Goal: Task Accomplishment & Management: Use online tool/utility

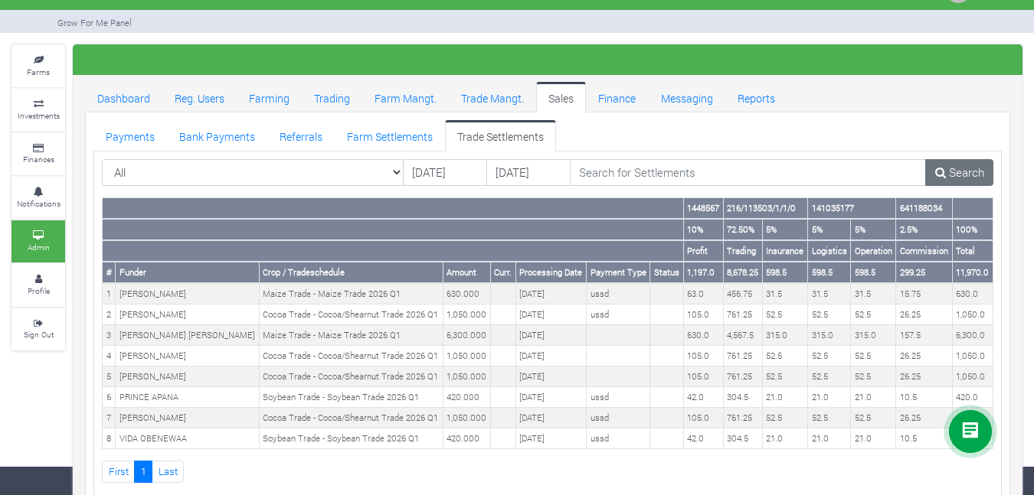
scroll to position [63, 0]
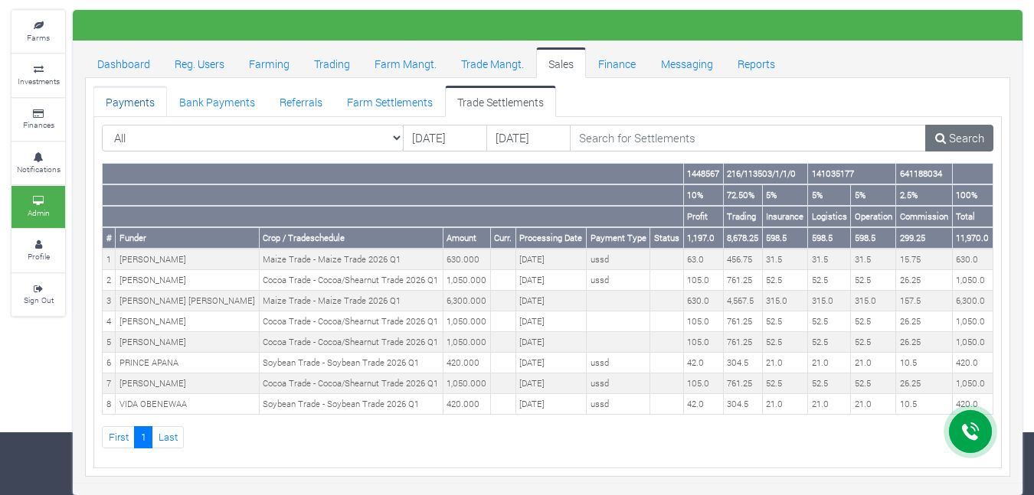
click at [132, 100] on link "Payments" at bounding box center [130, 101] width 74 height 31
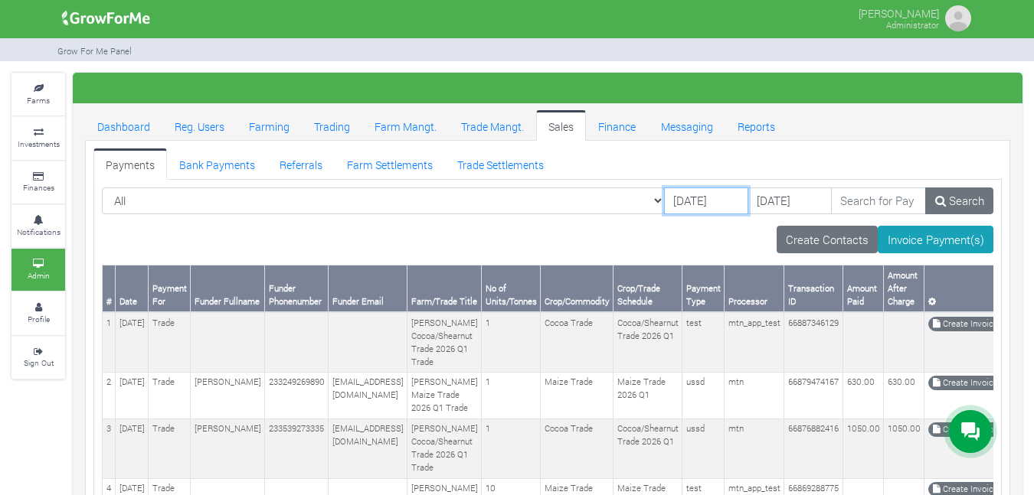
click at [665, 193] on input "14/10/2025" at bounding box center [706, 202] width 84 height 28
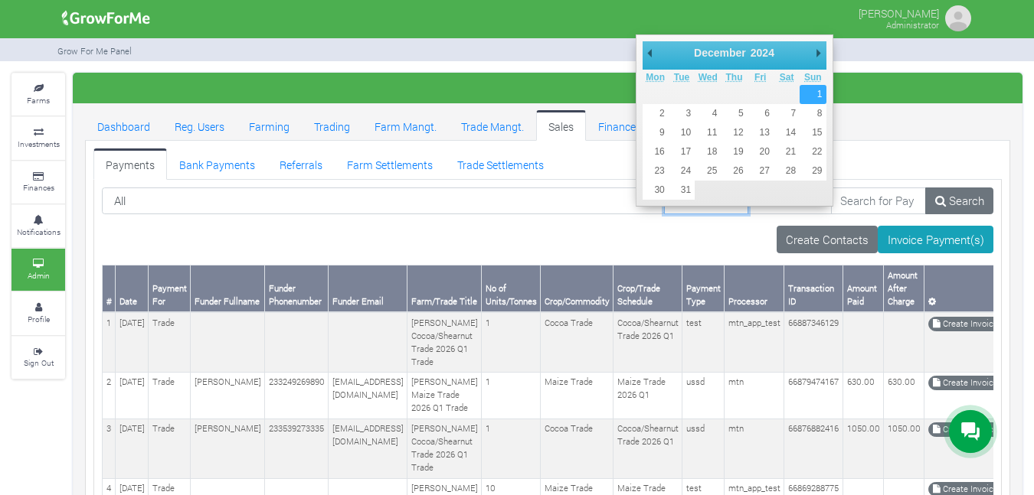
type input "01/12/2024"
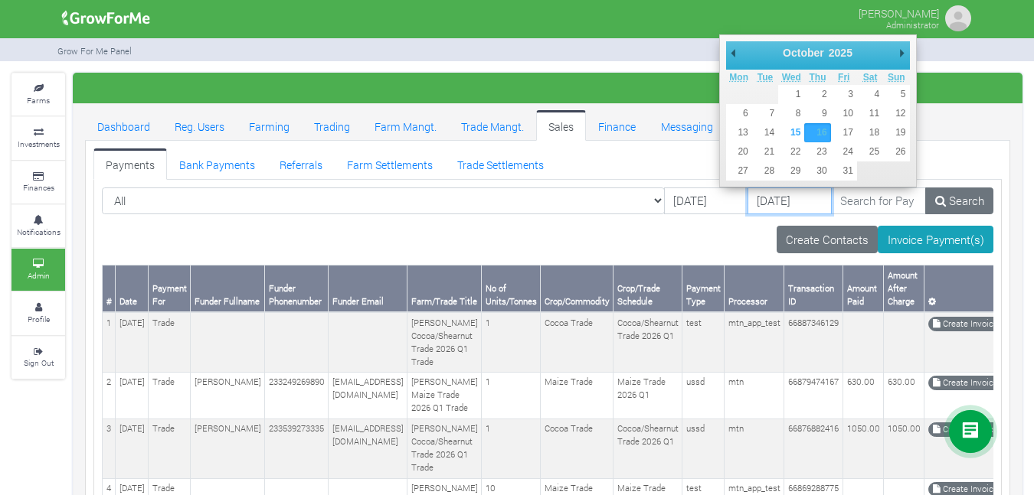
click at [757, 197] on input "[DATE]" at bounding box center [789, 202] width 84 height 28
type input "31/12/2025"
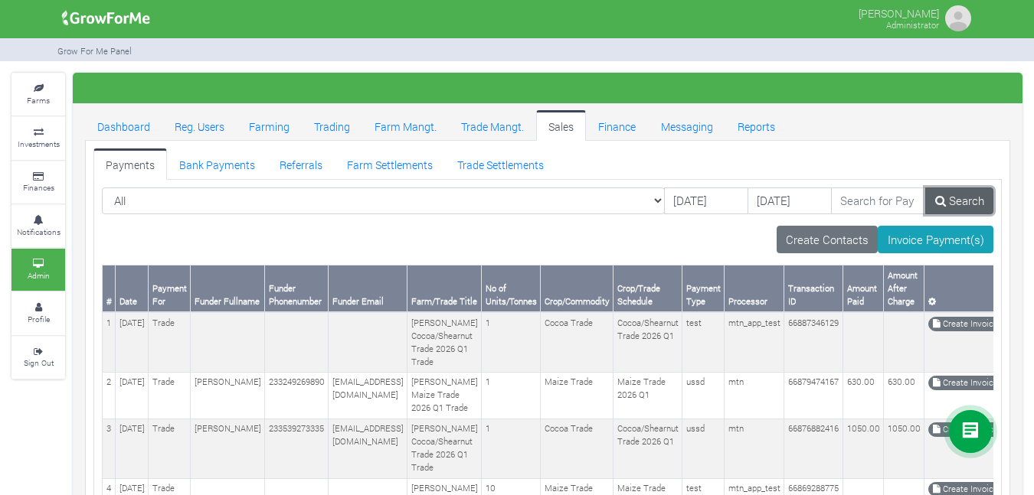
click at [938, 199] on icon at bounding box center [940, 200] width 11 height 11
click at [680, 200] on input "14/10/2025" at bounding box center [706, 202] width 84 height 28
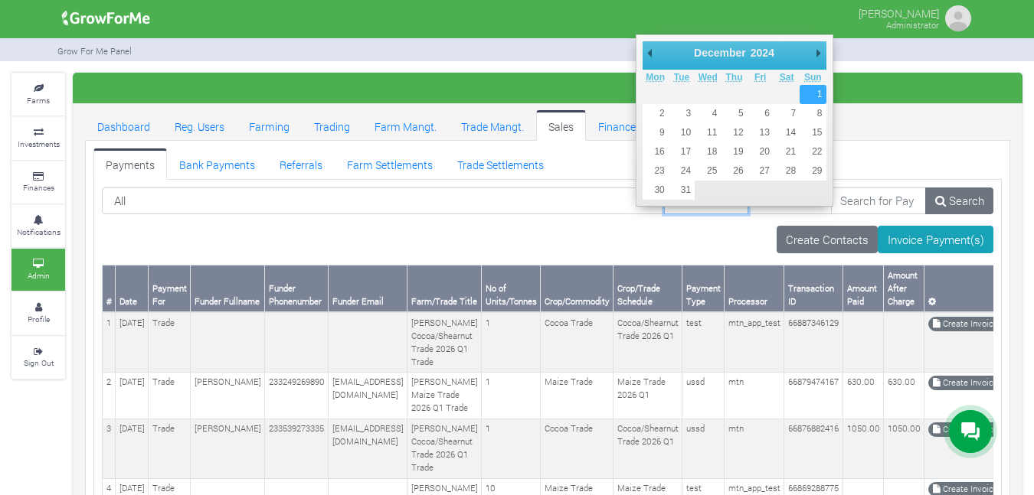
type input "01/12/2024"
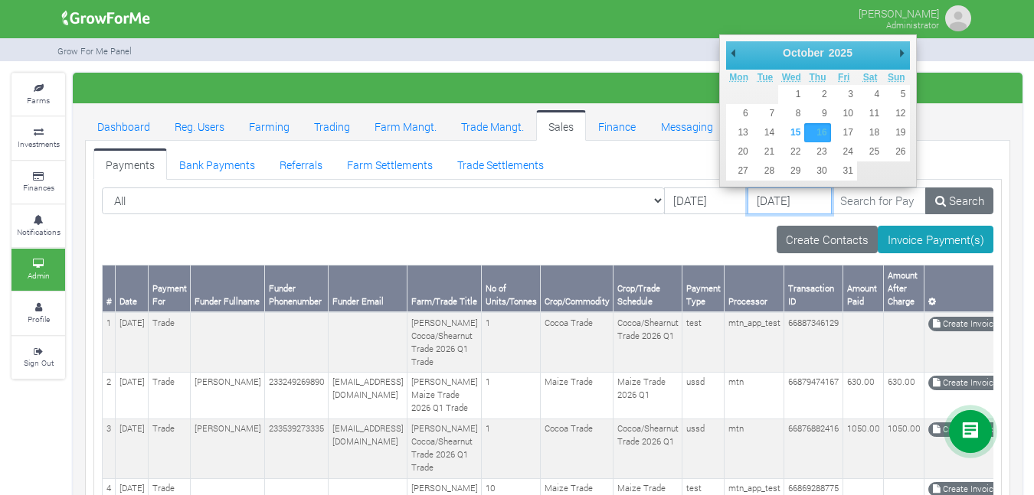
click at [770, 207] on input "[DATE]" at bounding box center [789, 202] width 84 height 28
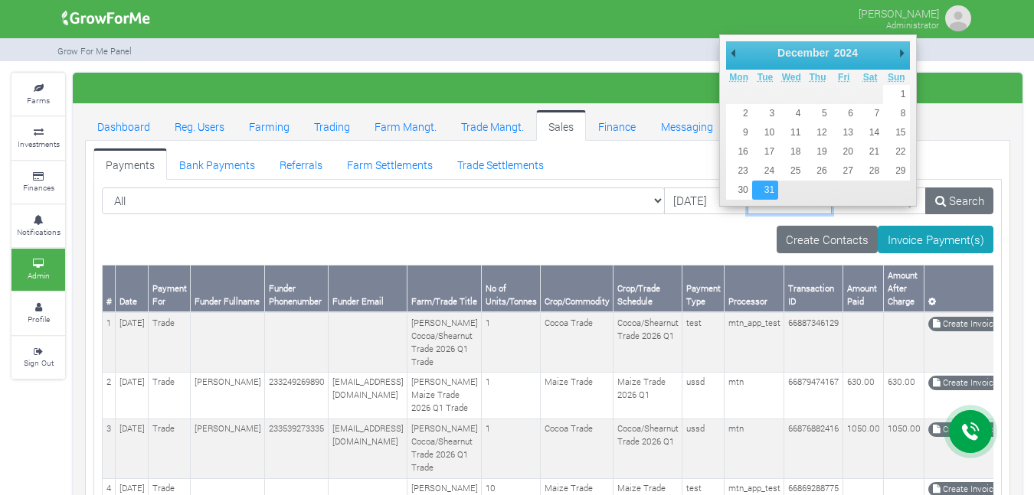
type input "31/12/2024"
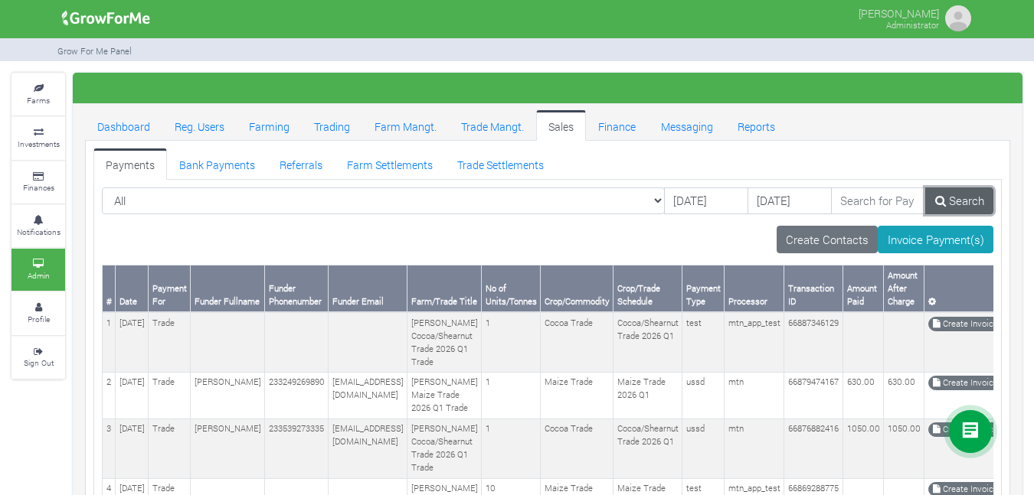
click at [944, 193] on link "Search" at bounding box center [959, 202] width 68 height 28
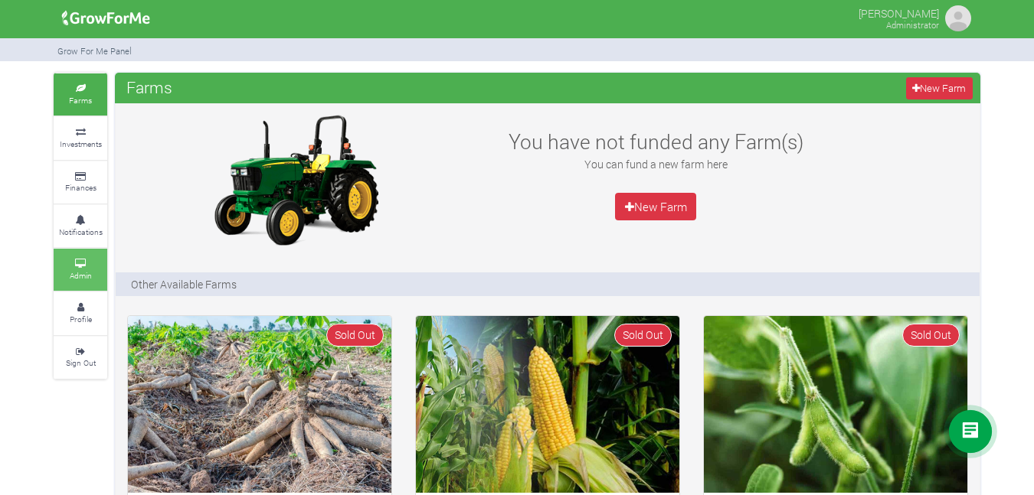
click at [86, 271] on small "Admin" at bounding box center [81, 275] width 22 height 11
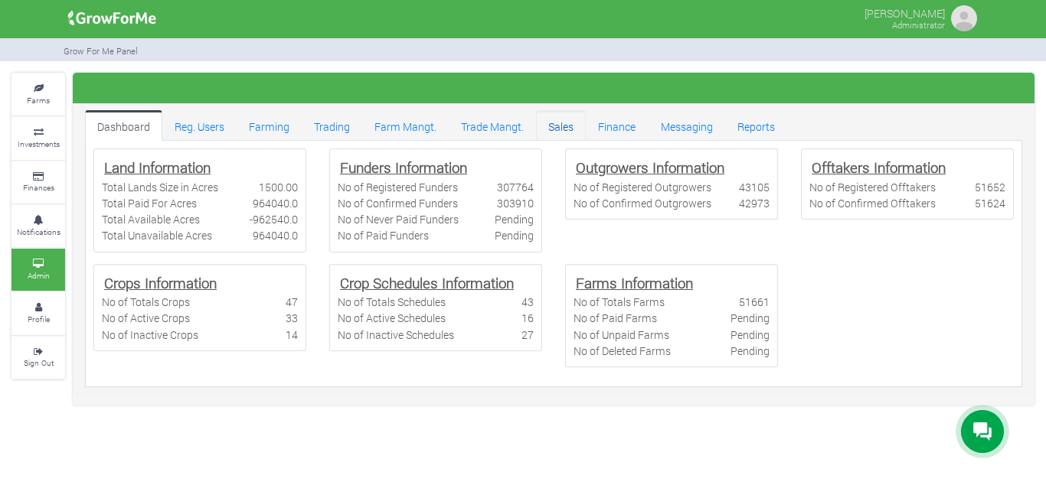
click at [573, 126] on link "Sales" at bounding box center [561, 125] width 50 height 31
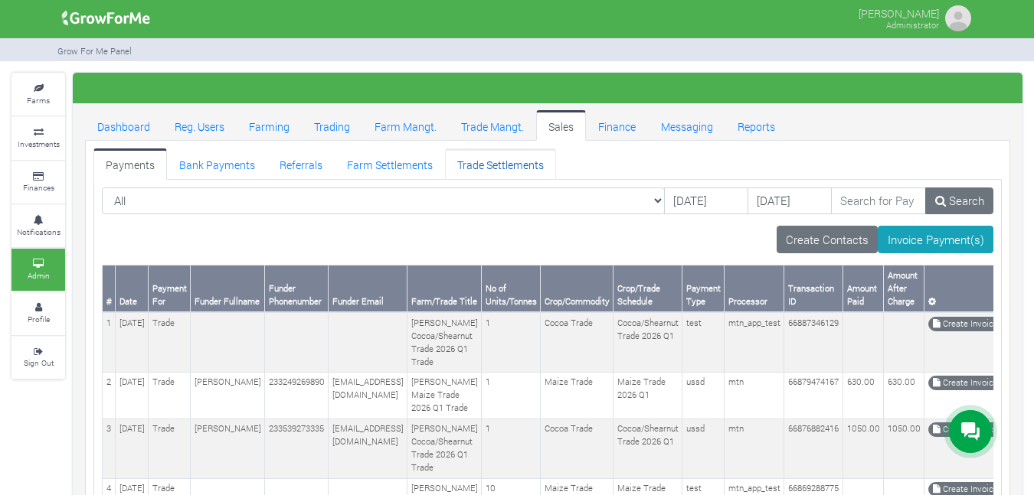
click at [487, 161] on link "Trade Settlements" at bounding box center [500, 164] width 111 height 31
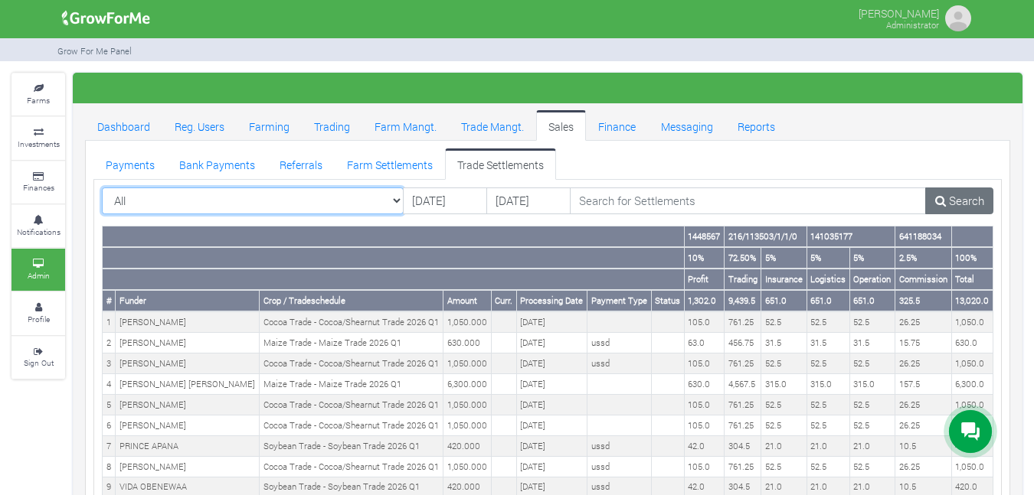
select select "?tradeschedule=47"
click at [102, 188] on select "All All AcresNano Soybean Trading - 2024 - (Soybean Trade)" at bounding box center [253, 202] width 302 height 28
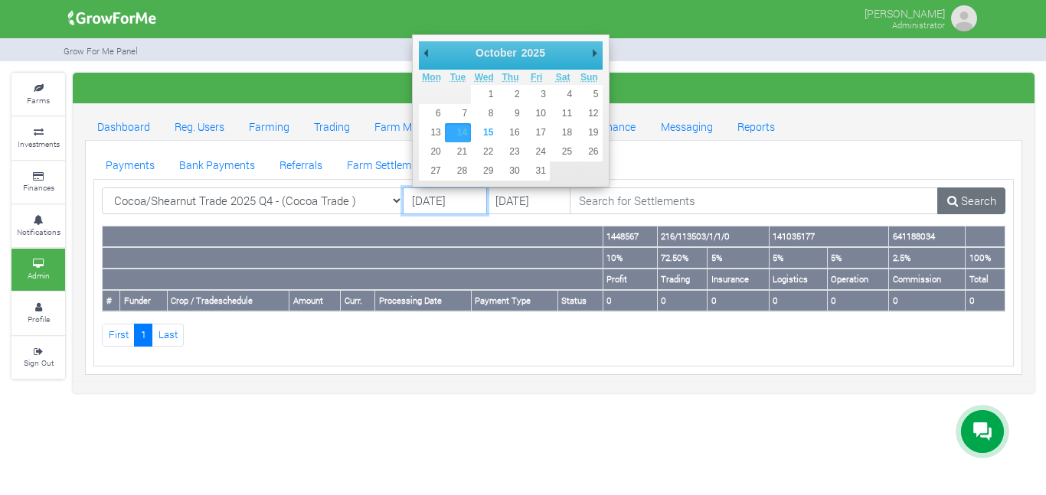
click at [445, 200] on input "[DATE]" at bounding box center [445, 202] width 84 height 28
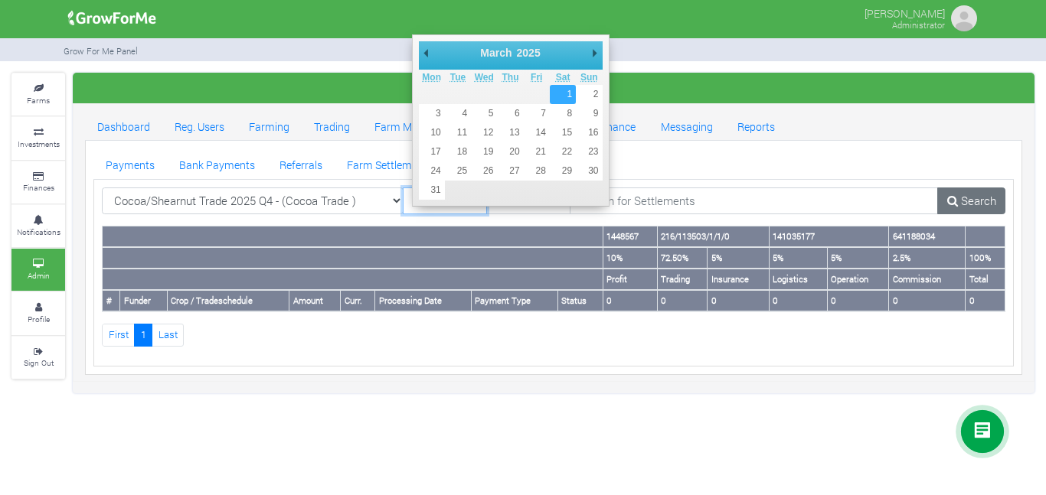
type input "[DATE]"
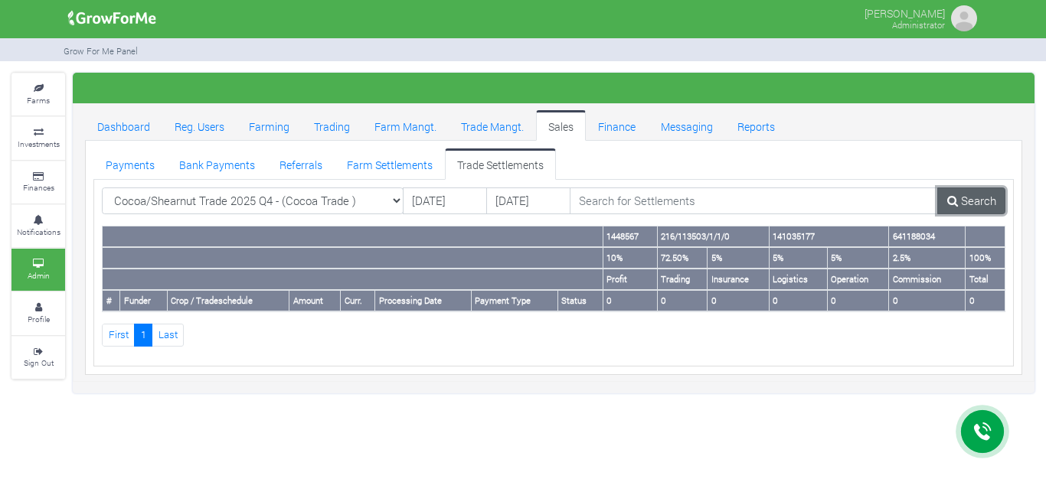
click at [958, 188] on link "Search" at bounding box center [971, 202] width 68 height 28
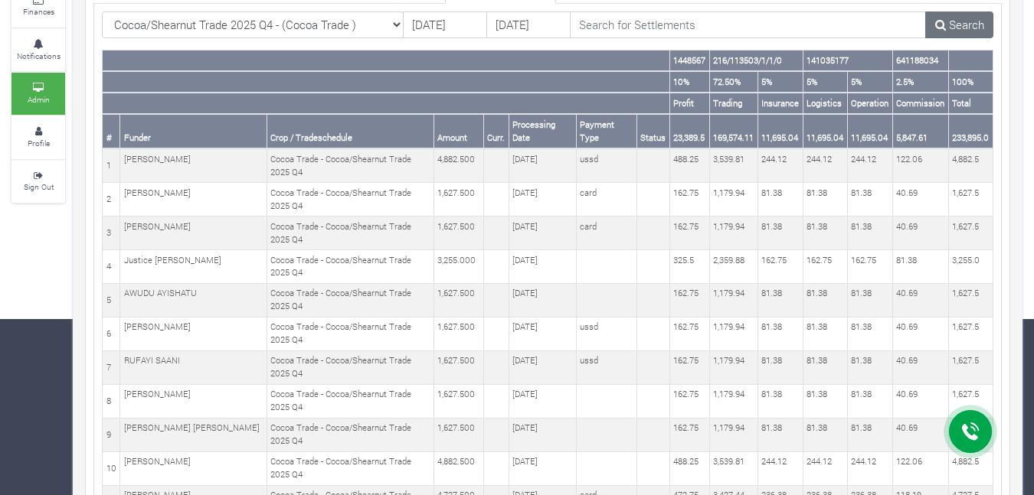
scroll to position [177, 0]
drag, startPoint x: 310, startPoint y: 161, endPoint x: 283, endPoint y: 175, distance: 30.8
click at [283, 175] on td "Cocoa Trade - Cocoa/Shearnut Trade 2025 Q4" at bounding box center [349, 165] width 167 height 34
copy td "Cocoa/Shearnut Trade 2025 Q4"
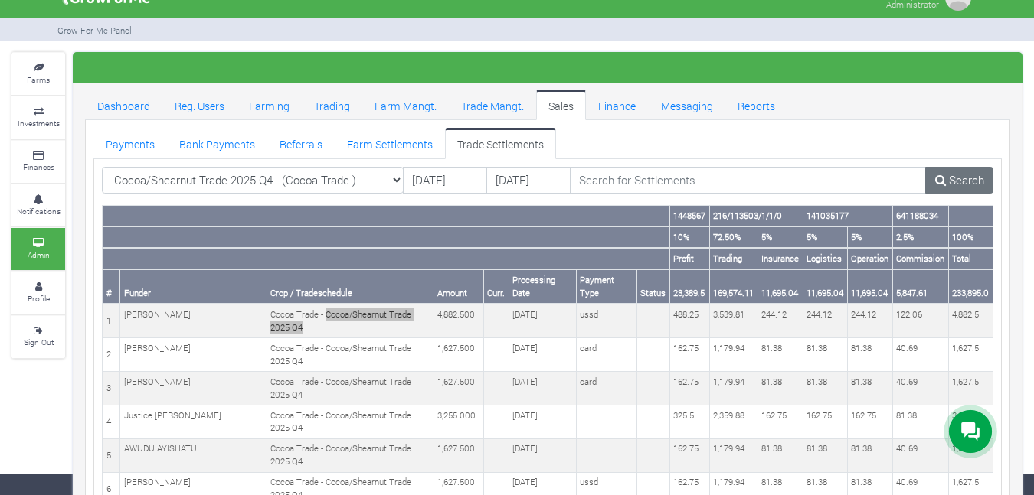
scroll to position [0, 0]
